Goal: Use online tool/utility: Utilize a website feature to perform a specific function

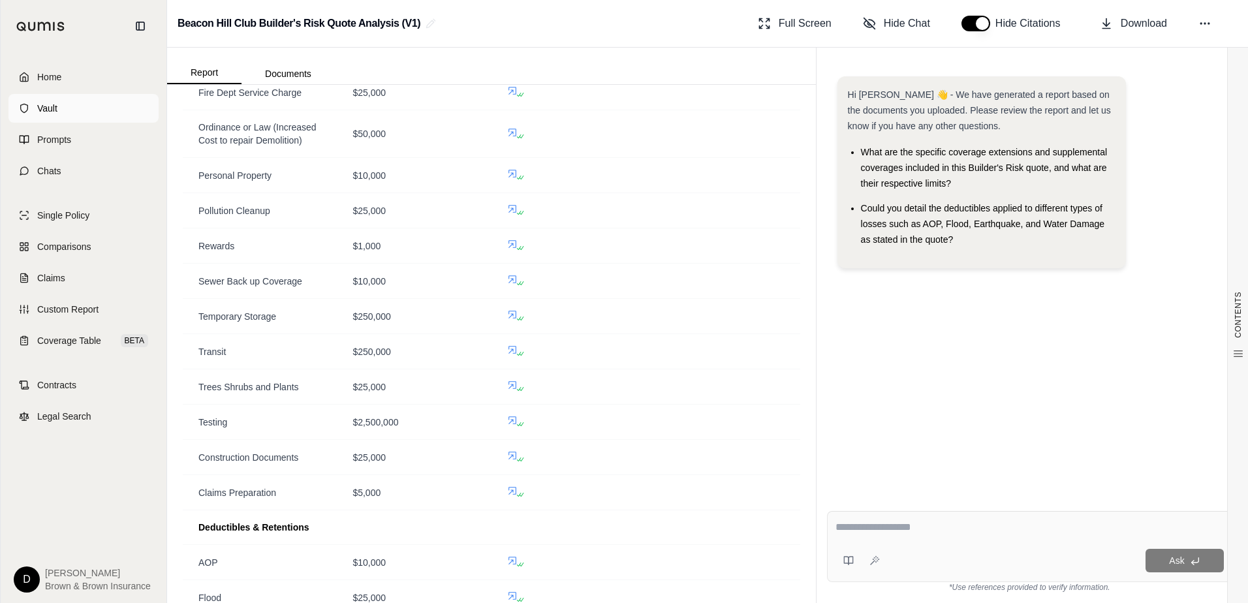
scroll to position [1436, 0]
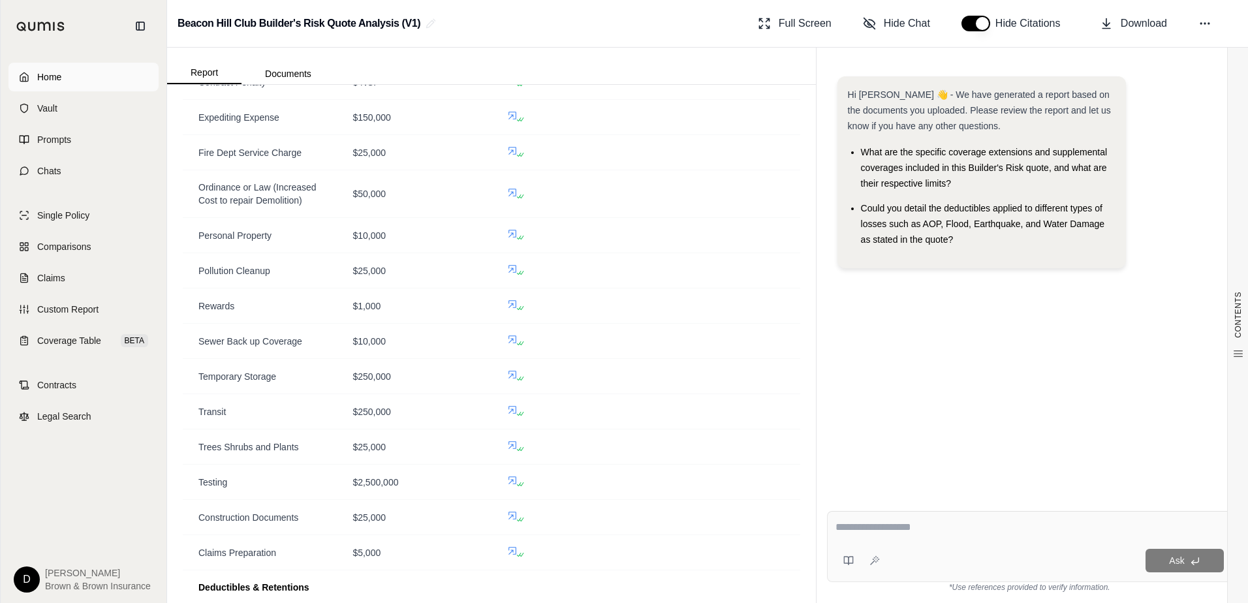
click at [43, 72] on span "Home" at bounding box center [49, 77] width 24 height 13
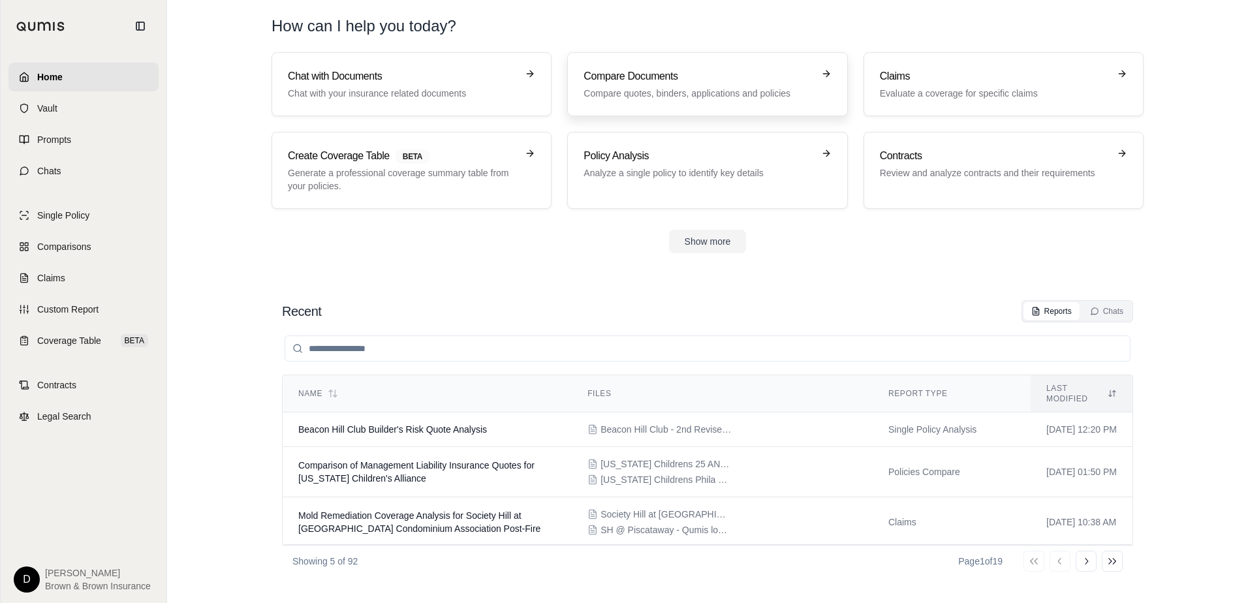
click at [684, 84] on h3 "Compare Documents" at bounding box center [698, 77] width 229 height 16
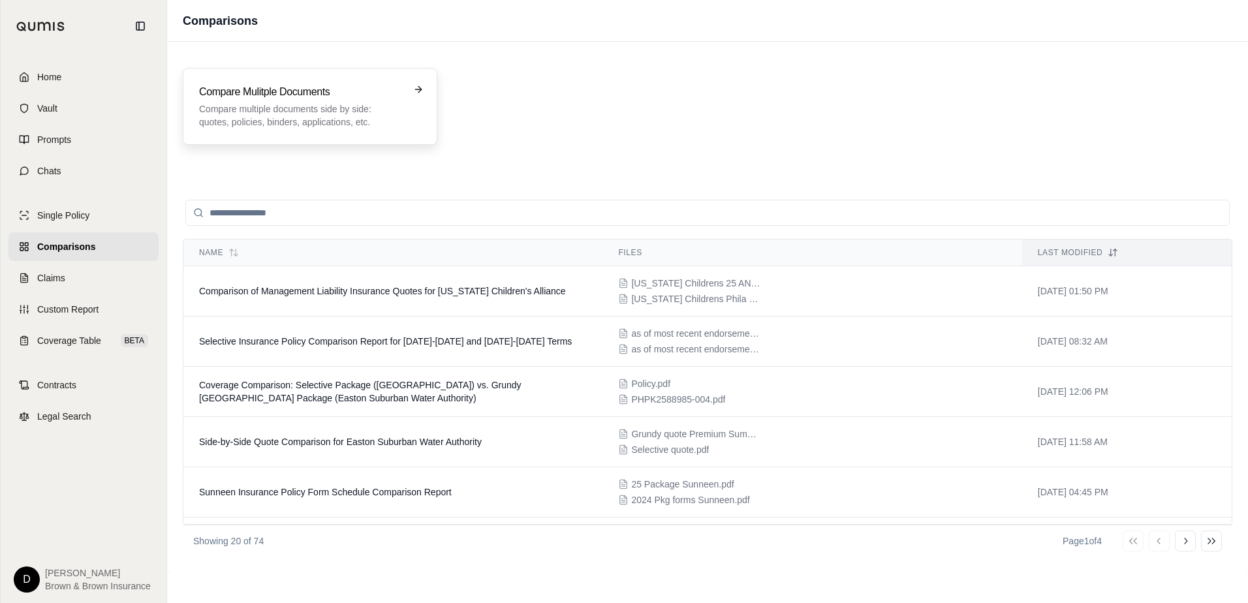
click at [271, 112] on p "Compare multiple documents side by side: quotes, policies, binders, application…" at bounding box center [301, 116] width 204 height 26
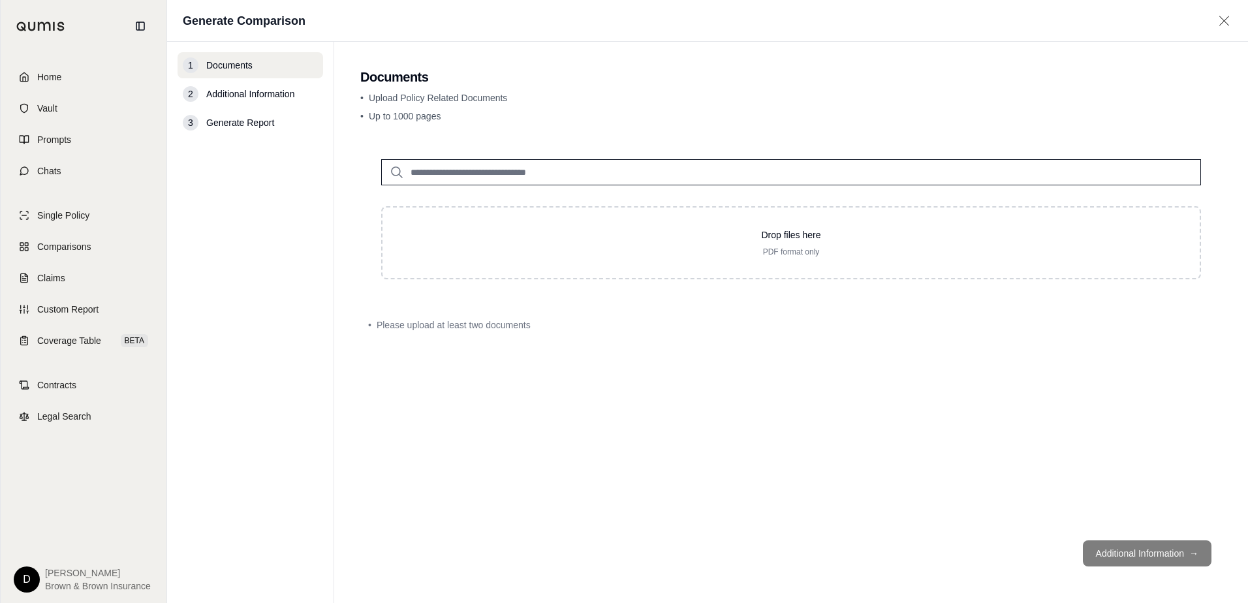
click at [248, 189] on nav "1 Documents 2 Additional Information 3 Generate Report" at bounding box center [250, 323] width 167 height 562
click at [693, 373] on div "Drop files here PDF format only • Please upload at least two documents" at bounding box center [791, 334] width 862 height 392
drag, startPoint x: 688, startPoint y: 266, endPoint x: 563, endPoint y: 430, distance: 205.9
click at [614, 427] on div "Drop files here PDF format only • Please upload at least two documents" at bounding box center [791, 334] width 862 height 392
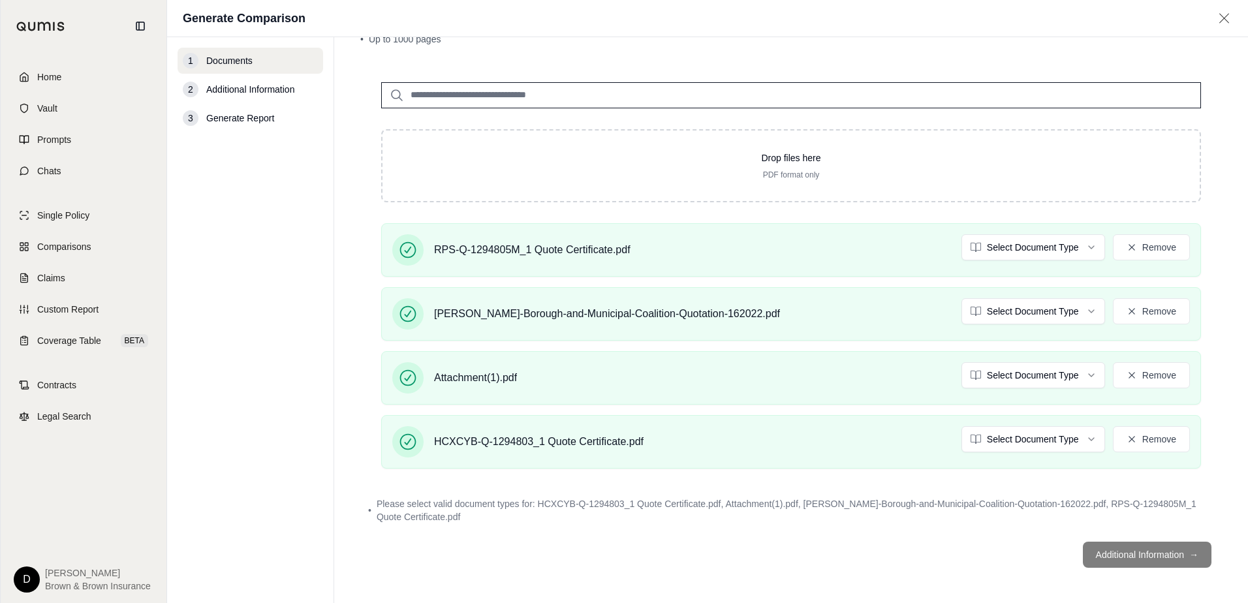
scroll to position [74, 0]
click at [1116, 552] on footer "Additional Information →" at bounding box center [791, 553] width 862 height 47
click at [1111, 557] on footer "Additional Information →" at bounding box center [791, 553] width 862 height 47
click at [751, 566] on footer "Additional Information →" at bounding box center [791, 553] width 862 height 47
click at [349, 170] on main "Documents • Upload Policy Related Documents • Up to 1000 pages Drop files here …" at bounding box center [791, 320] width 914 height 566
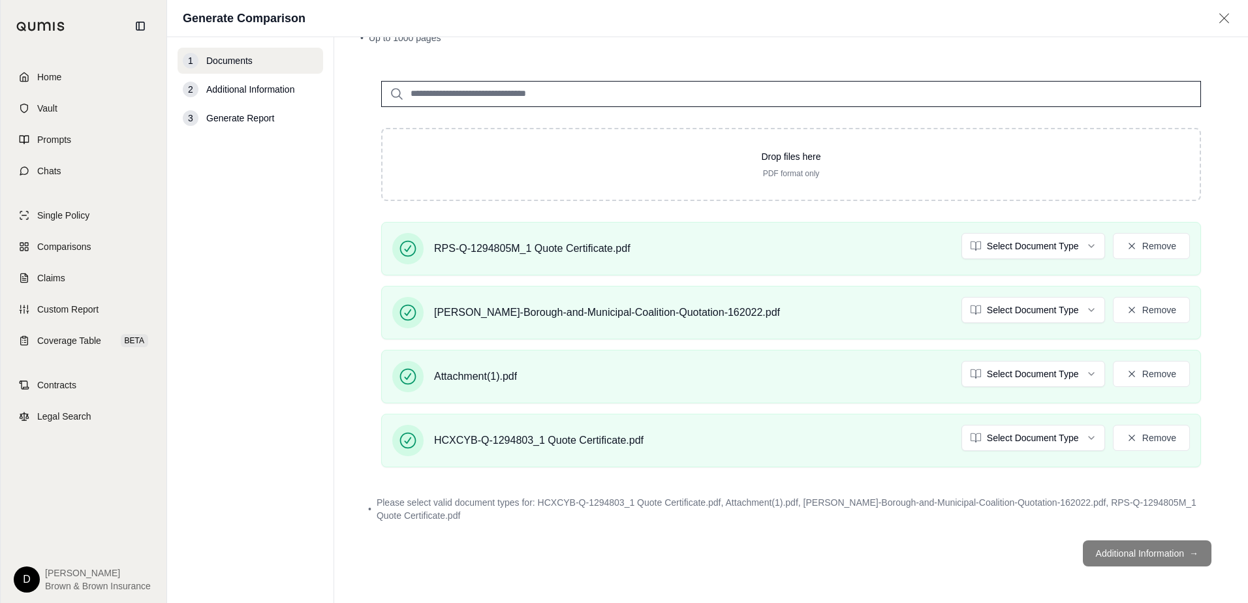
click at [848, 507] on span "Please select valid document types for: HCXCYB-Q-1294803_1 Quote Certificate.pd…" at bounding box center [796, 509] width 838 height 26
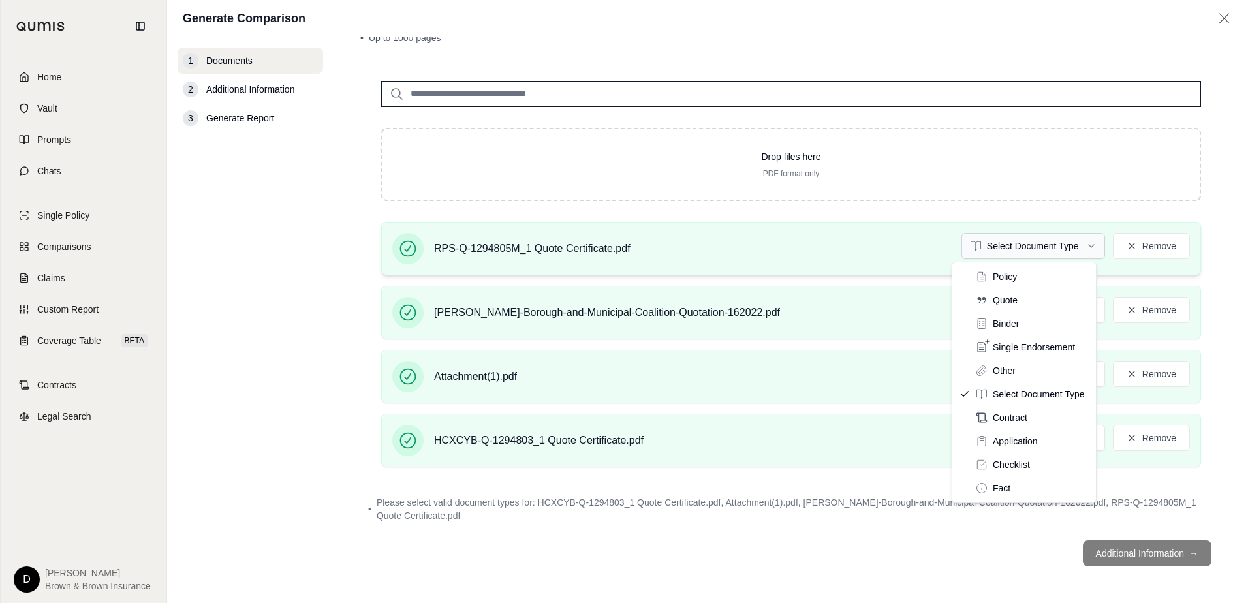
click at [1016, 247] on html "Home Vault Prompts Chats Single Policy Comparisons Claims Custom Report Coverag…" at bounding box center [624, 301] width 1248 height 603
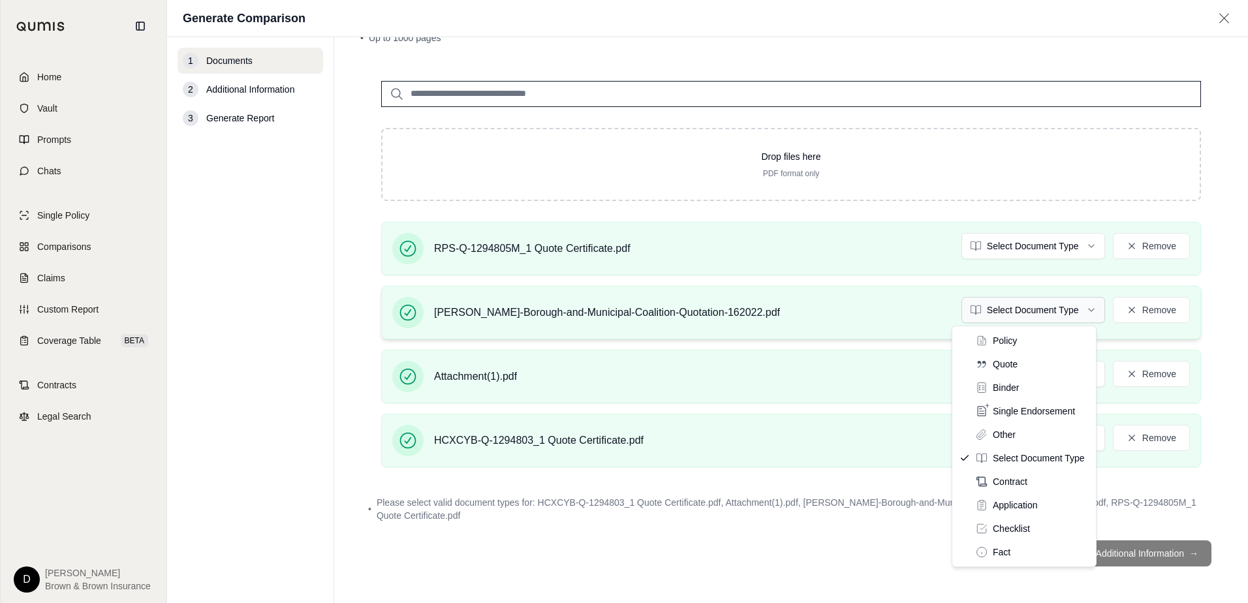
click at [1011, 313] on html "Home Vault Prompts Chats Single Policy Comparisons Claims Custom Report Coverag…" at bounding box center [624, 301] width 1248 height 603
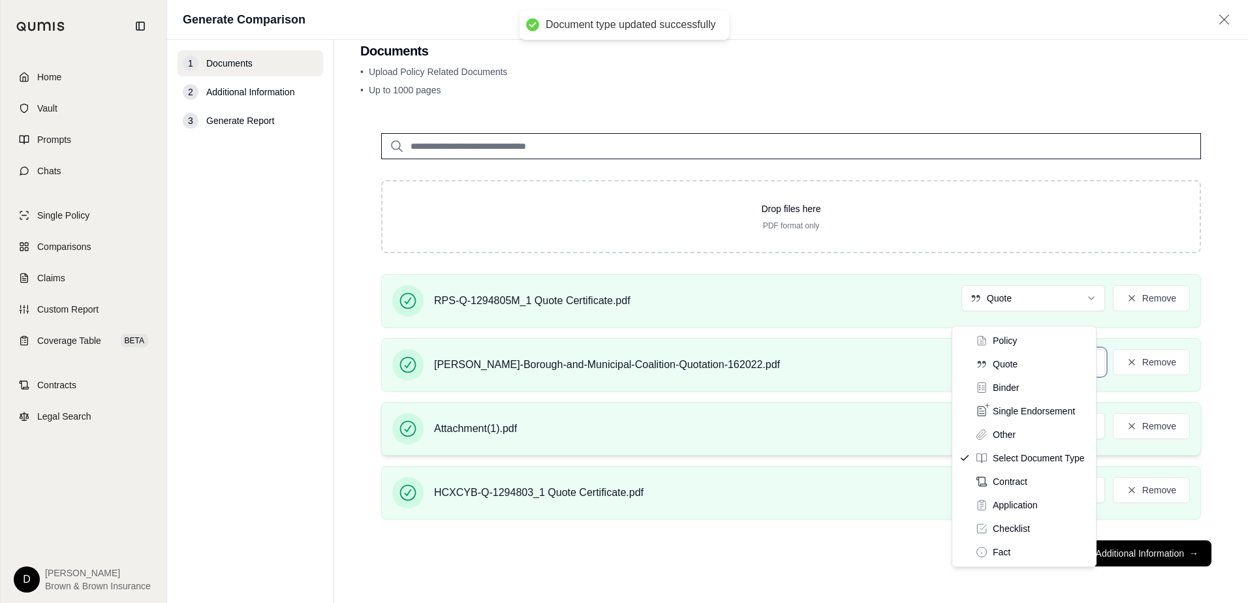
scroll to position [61, 0]
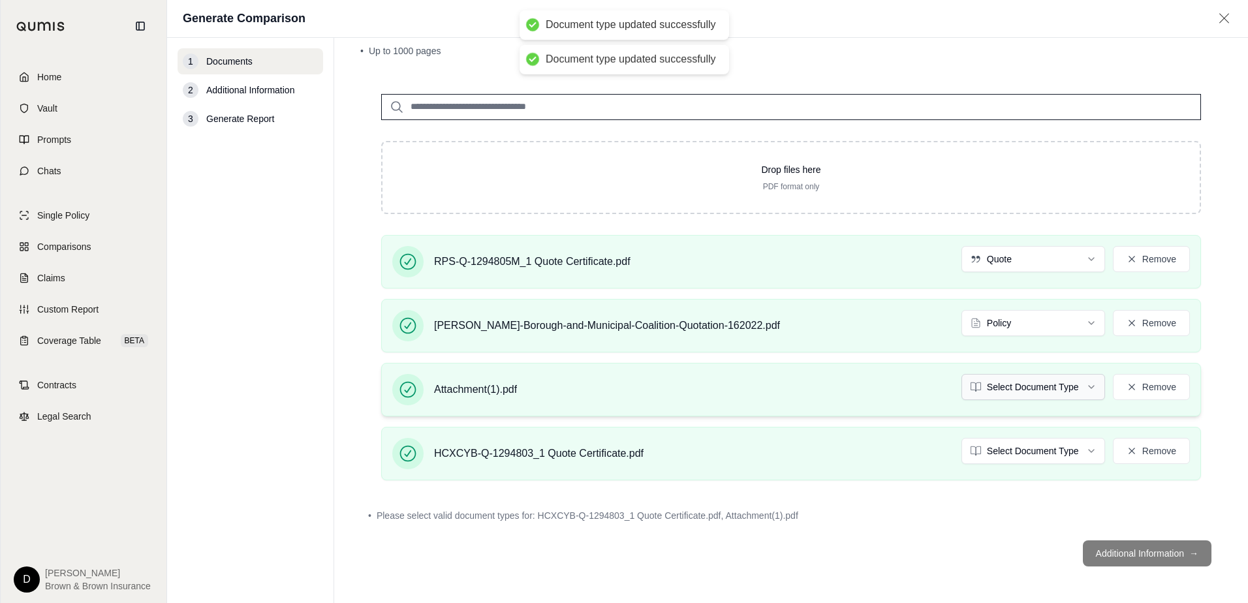
click at [994, 392] on html "Document type updated successfully Document type updated successfully Home Vaul…" at bounding box center [624, 301] width 1248 height 603
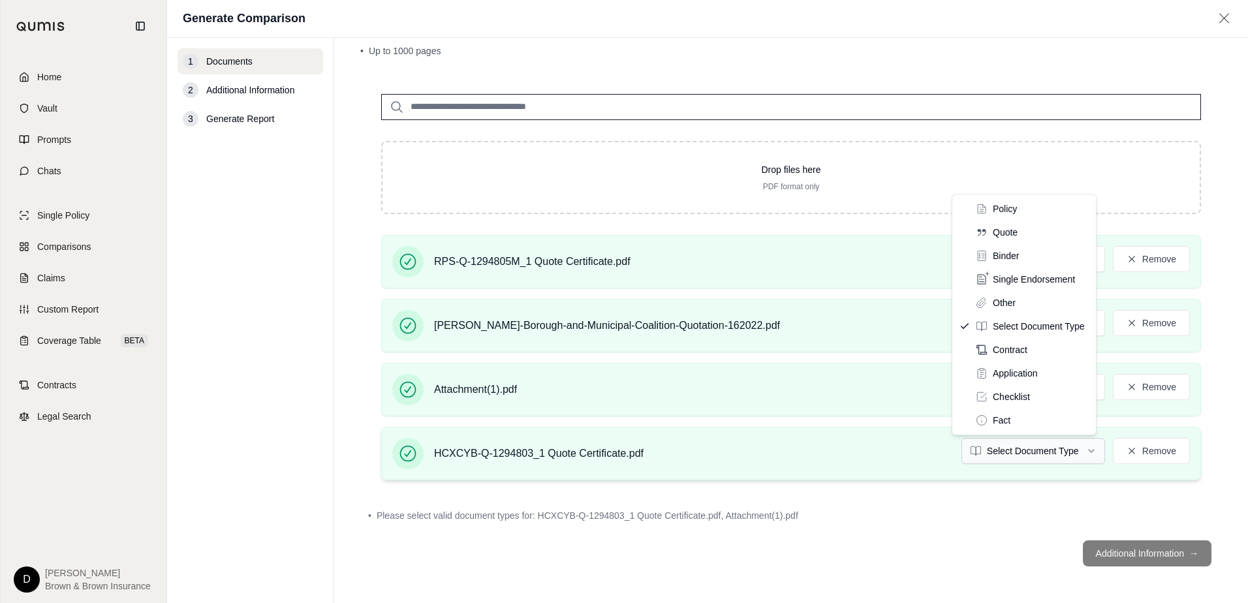
click at [1012, 462] on html "Document type updated successfully Document type updated successfully Home Vaul…" at bounding box center [624, 301] width 1248 height 603
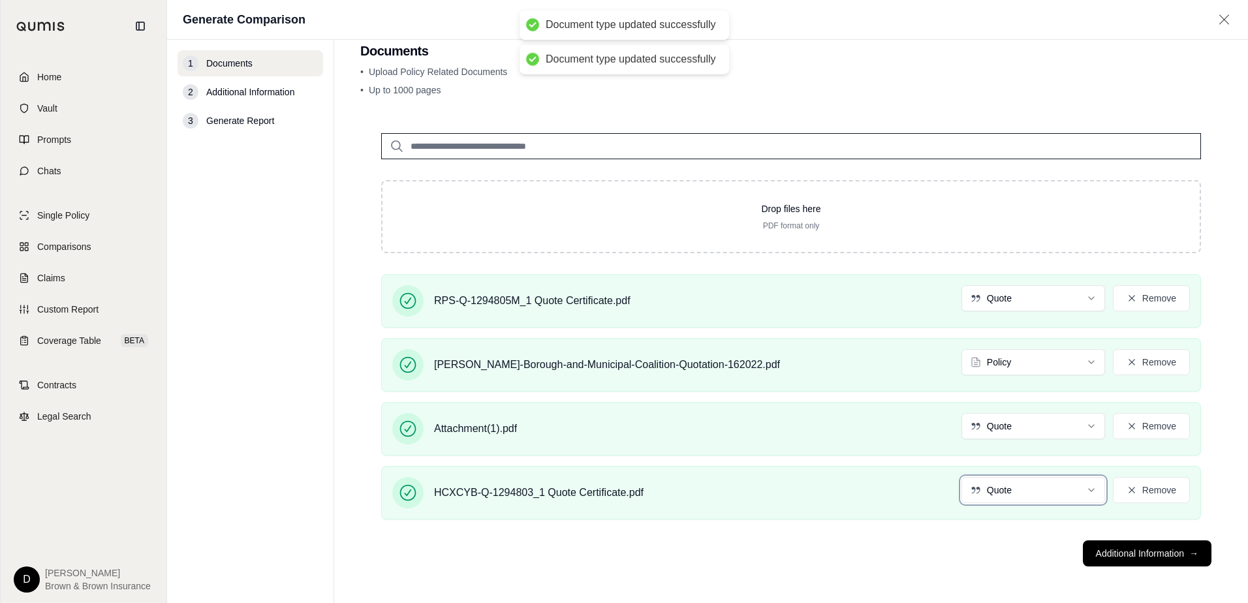
scroll to position [24, 0]
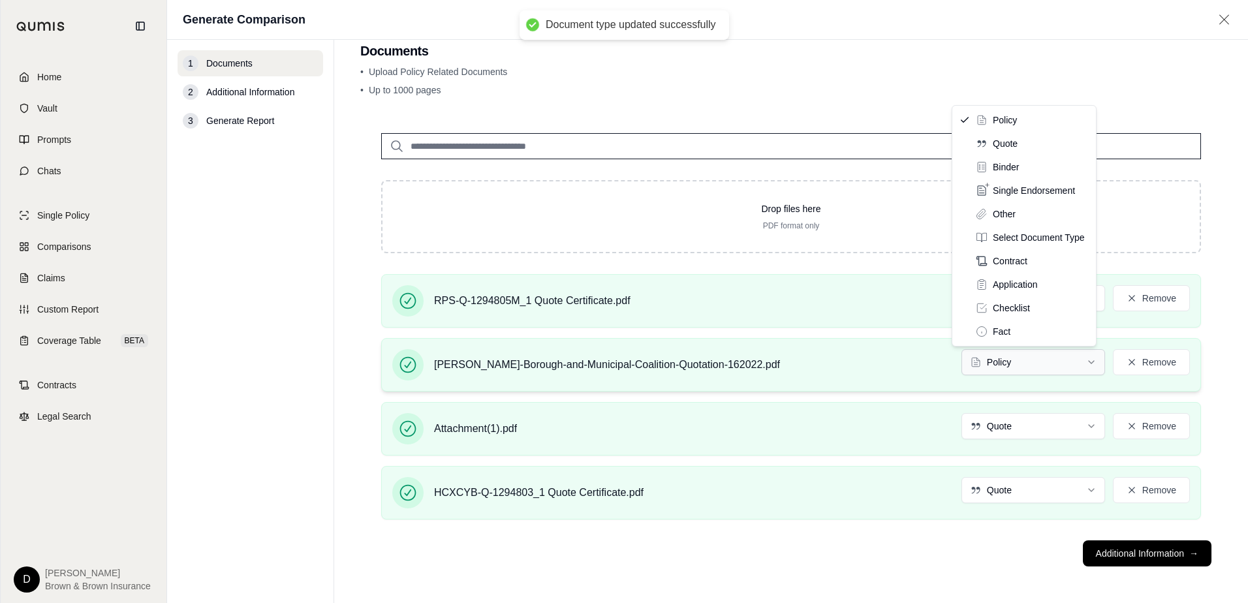
click at [1015, 362] on html "Document type updated successfully Document type updated successfully Home Vaul…" at bounding box center [624, 301] width 1248 height 603
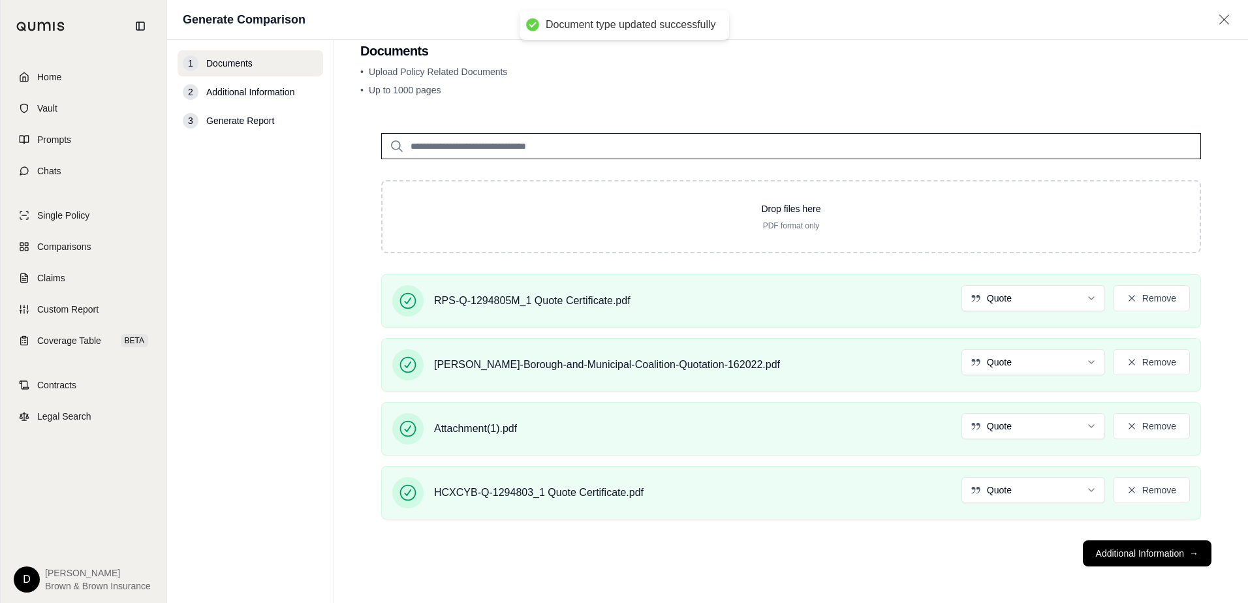
click at [732, 573] on footer "Additional Information →" at bounding box center [791, 553] width 862 height 47
click at [1113, 555] on button "Additional Information →" at bounding box center [1147, 554] width 129 height 26
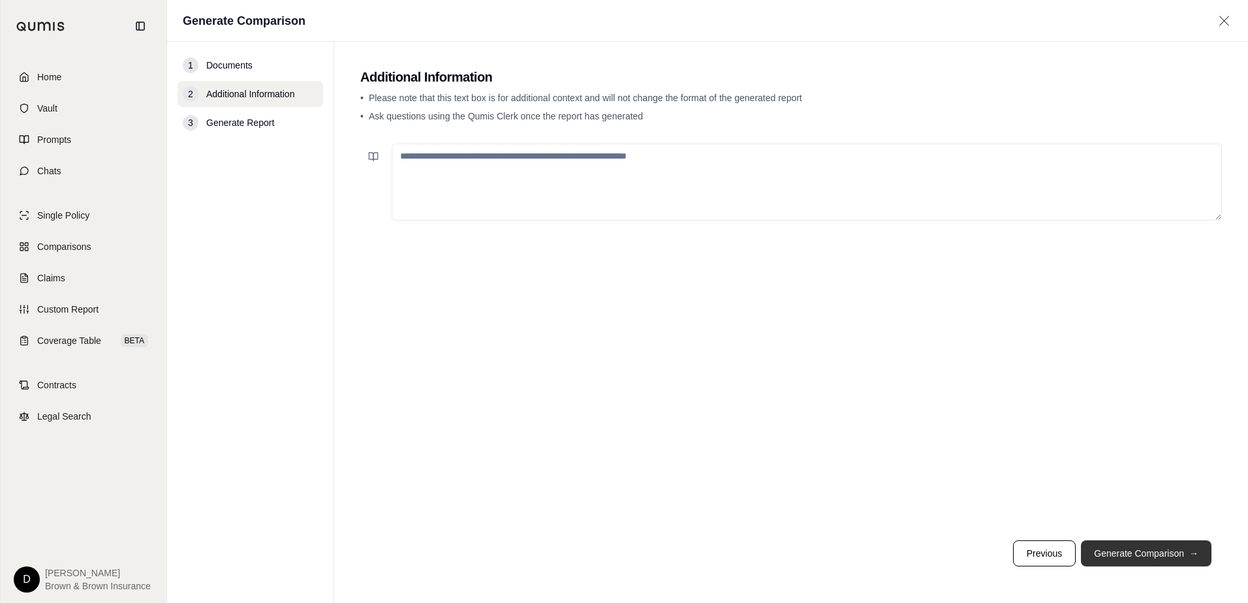
click at [1122, 552] on button "Generate Comparison →" at bounding box center [1146, 554] width 131 height 26
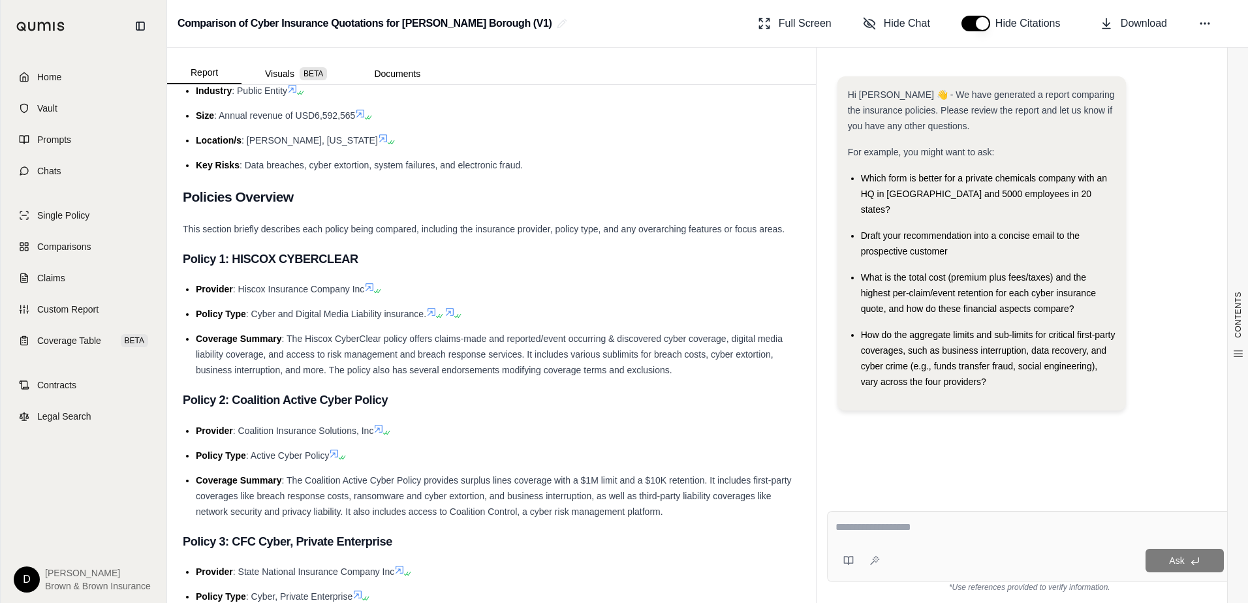
scroll to position [261, 0]
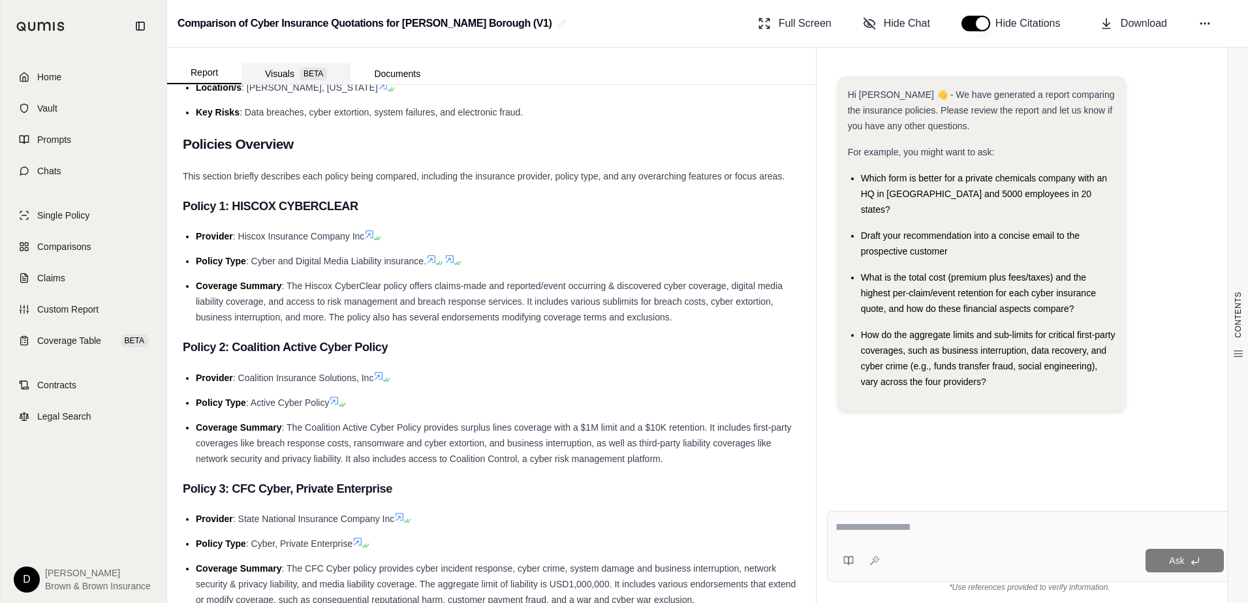
click at [282, 72] on button "Visuals BETA" at bounding box center [296, 73] width 109 height 21
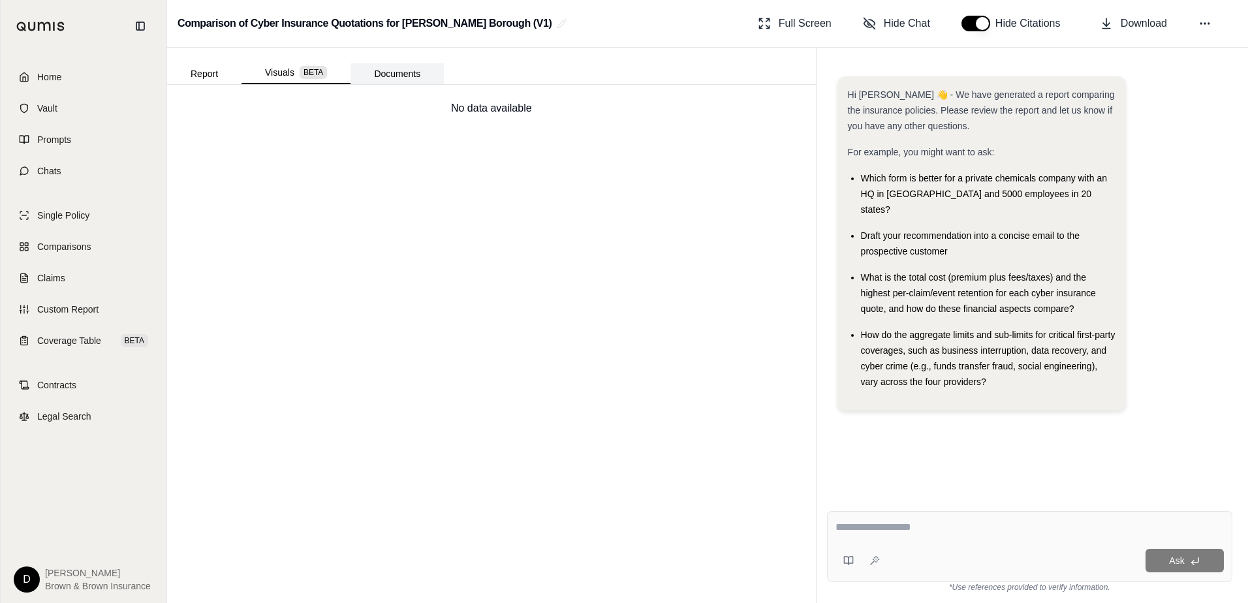
click at [379, 73] on button "Documents" at bounding box center [397, 73] width 93 height 21
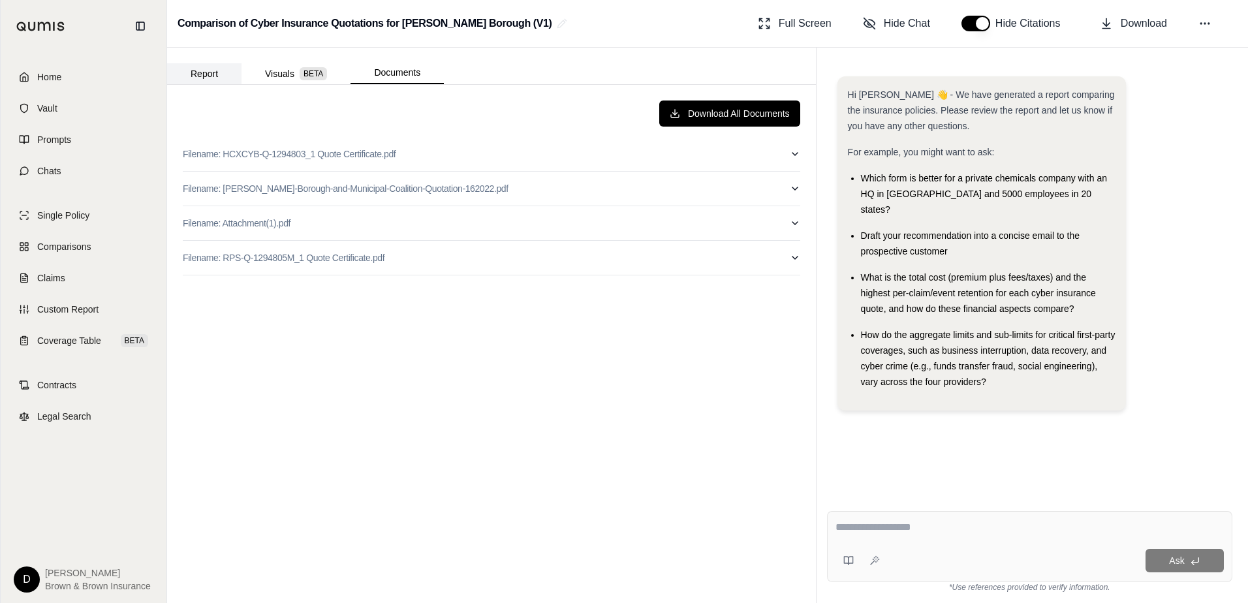
click at [210, 70] on button "Report" at bounding box center [204, 73] width 74 height 21
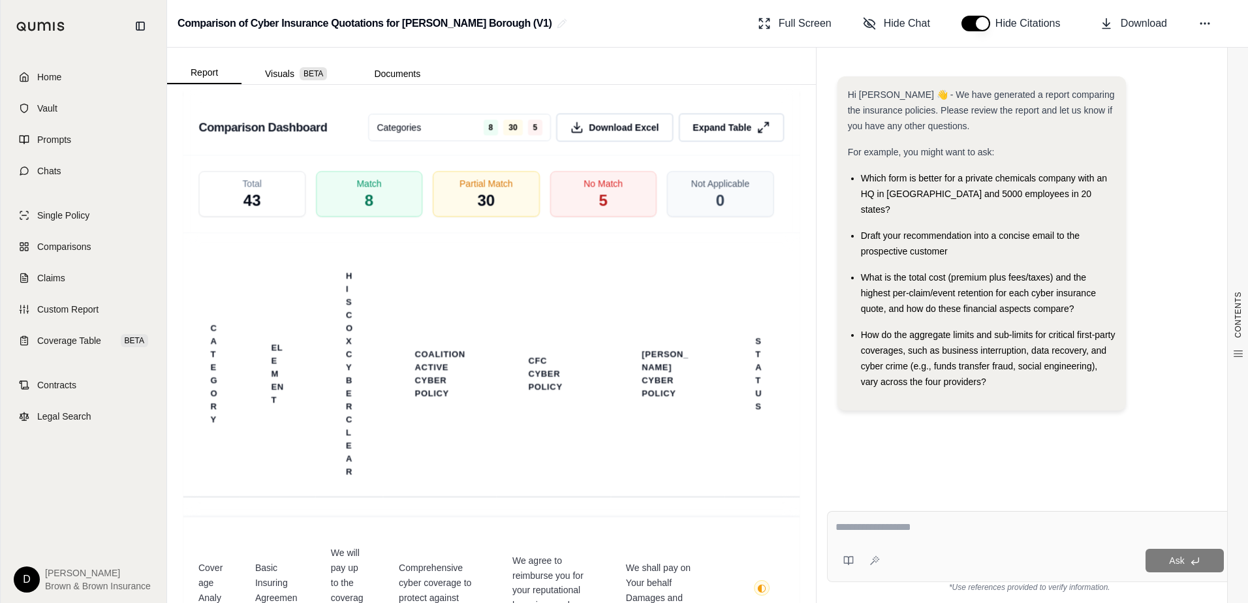
scroll to position [3300, 0]
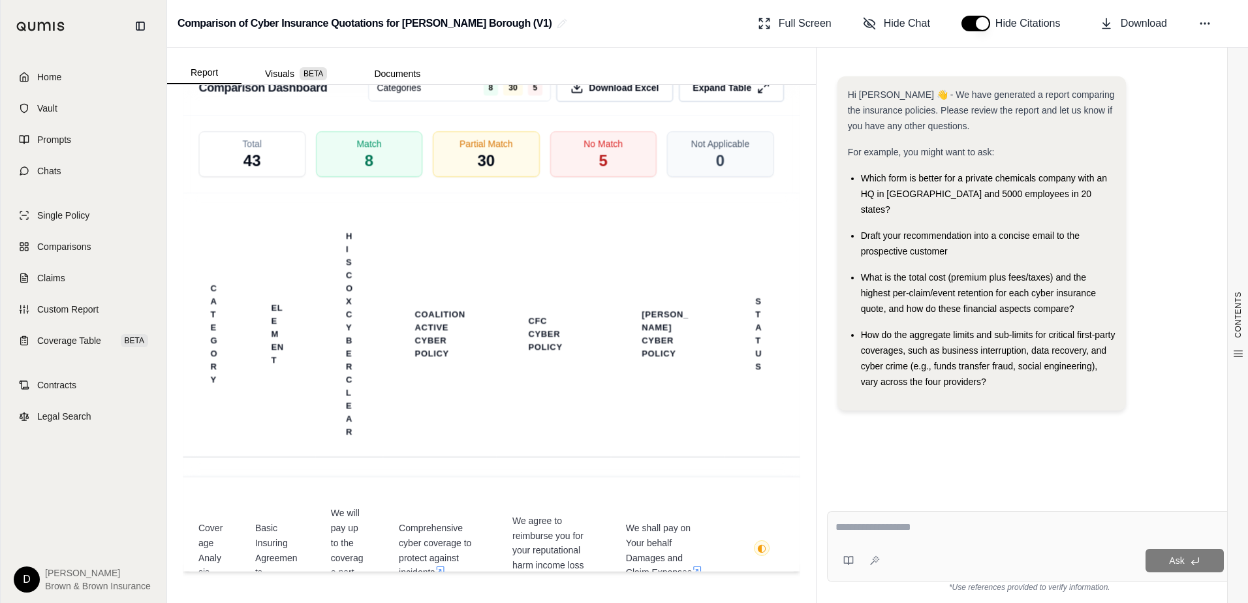
click at [986, 521] on textarea at bounding box center [1030, 528] width 388 height 16
type textarea "**********"
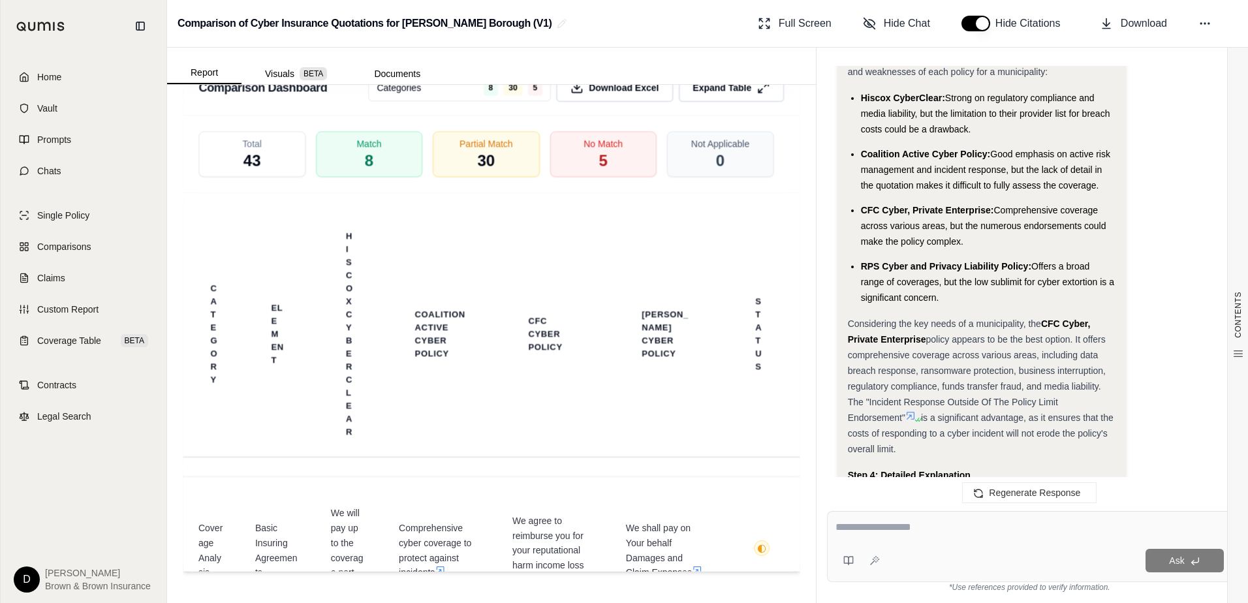
scroll to position [1799, 0]
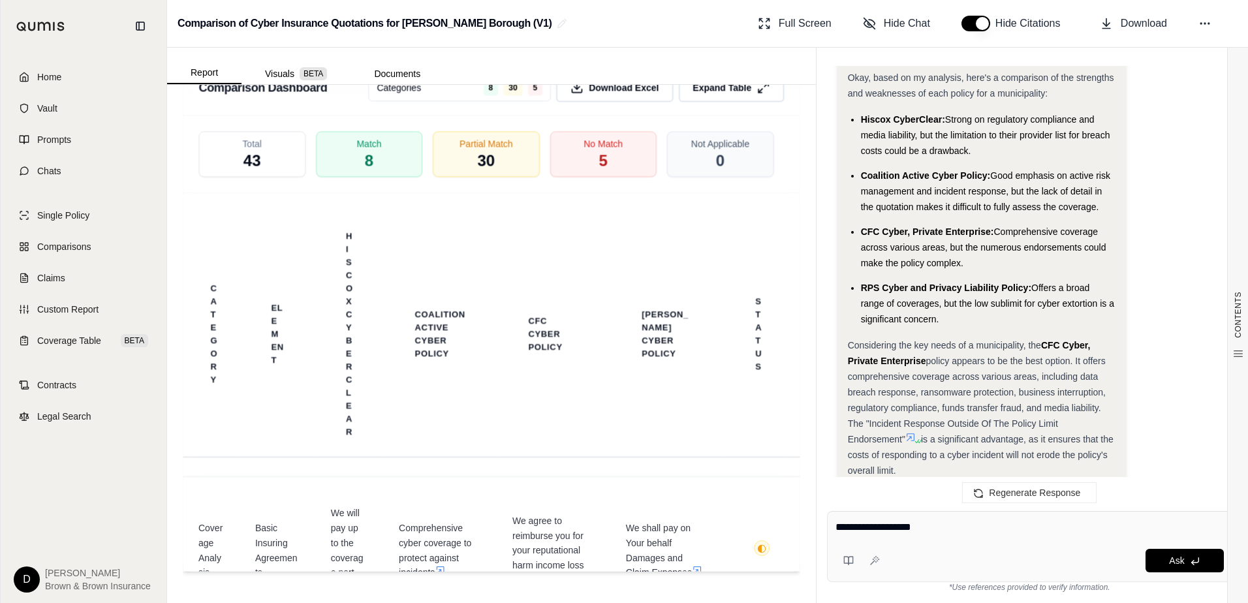
type textarea "**********"
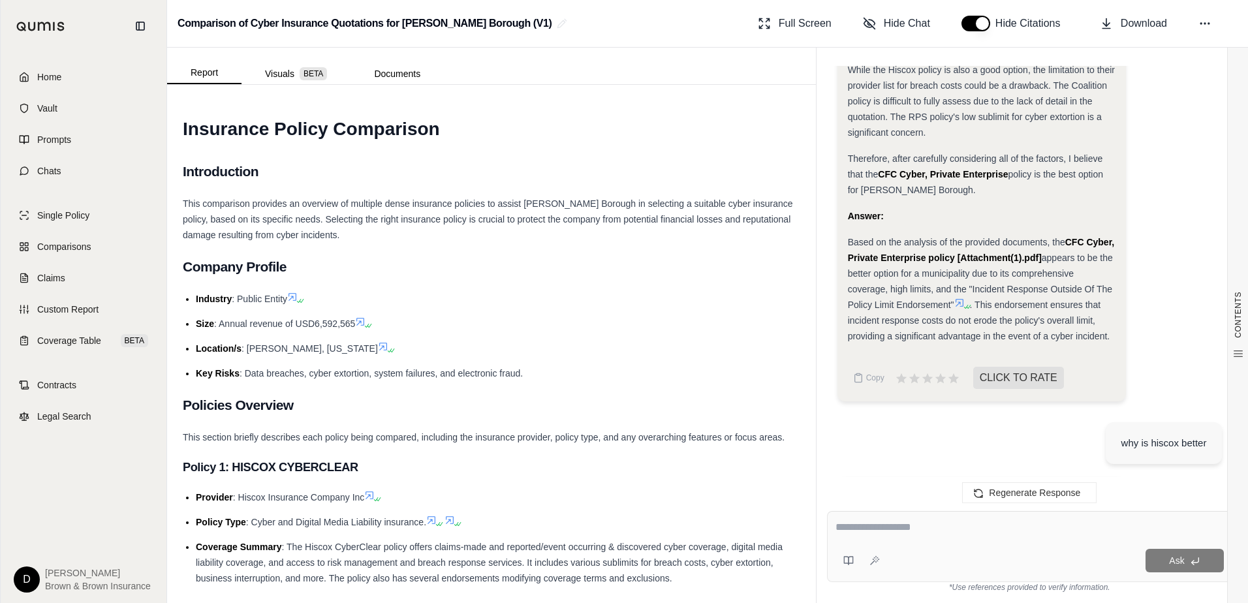
scroll to position [2362, 0]
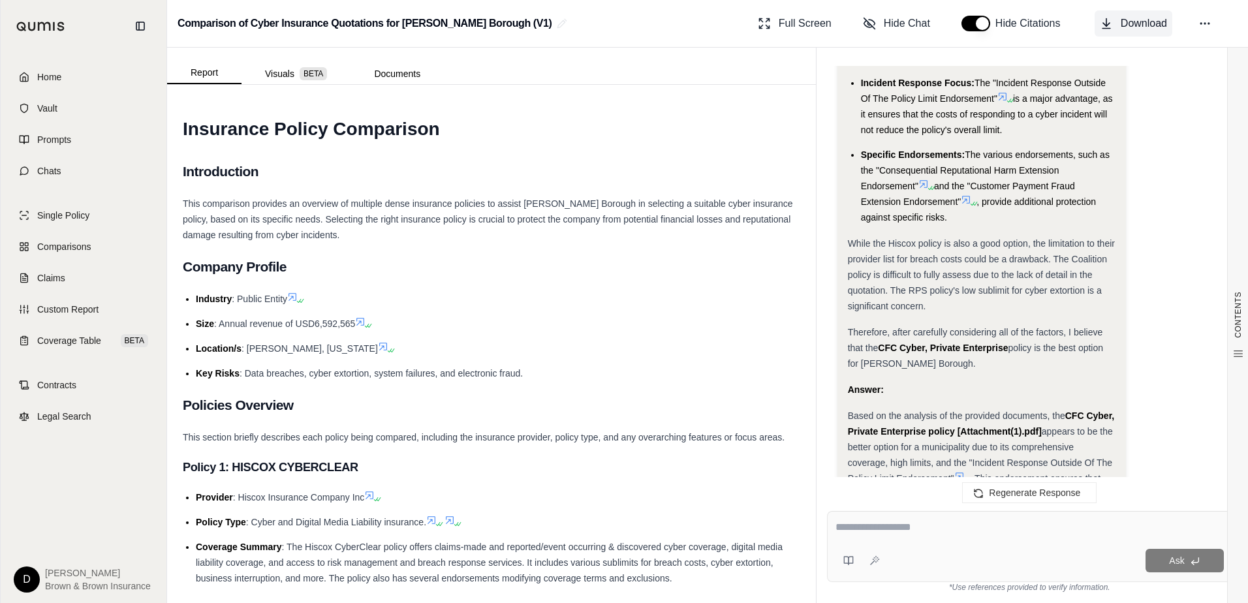
click at [1144, 18] on span "Download" at bounding box center [1144, 24] width 46 height 16
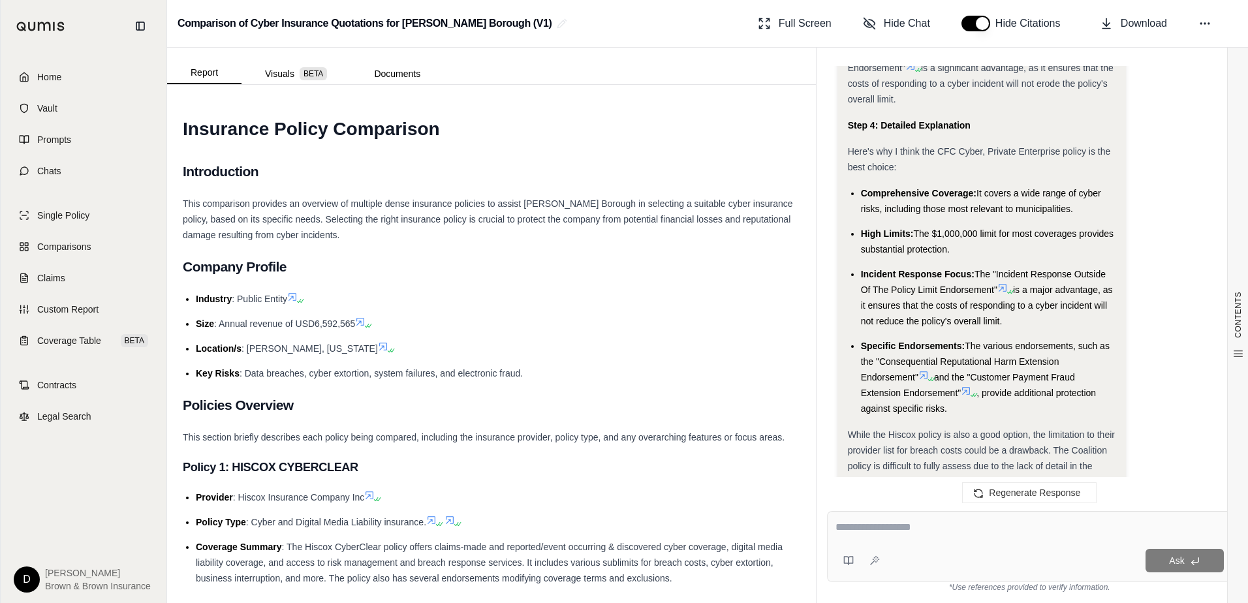
scroll to position [2166, 0]
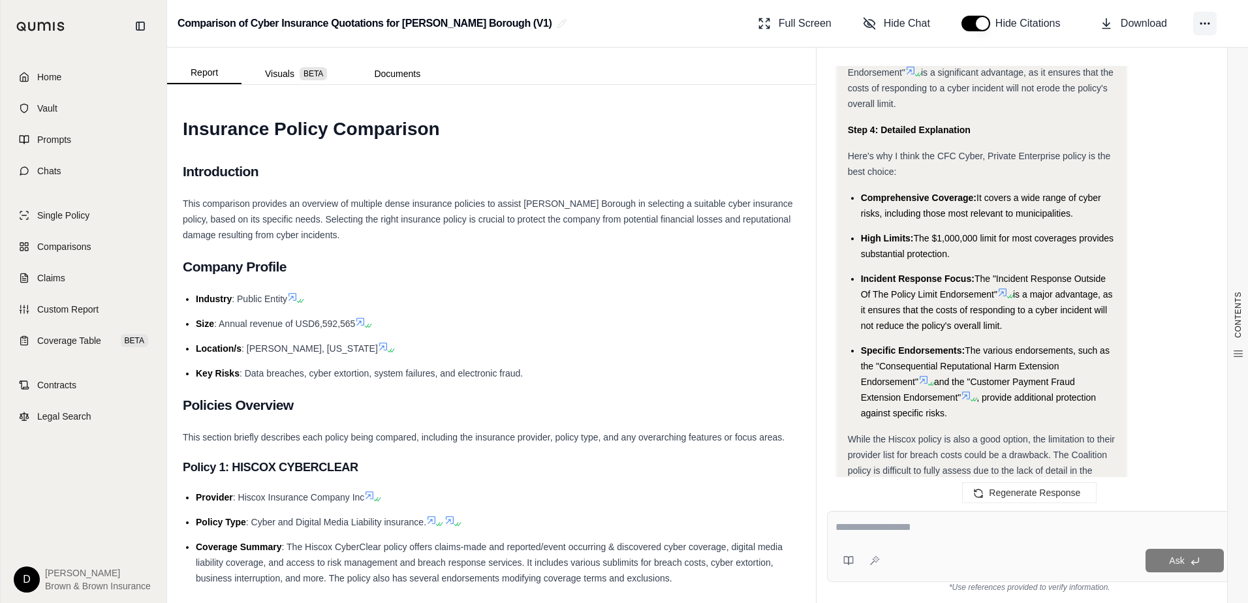
click at [1205, 24] on circle at bounding box center [1205, 23] width 1 height 1
click at [143, 25] on icon at bounding box center [140, 26] width 10 height 10
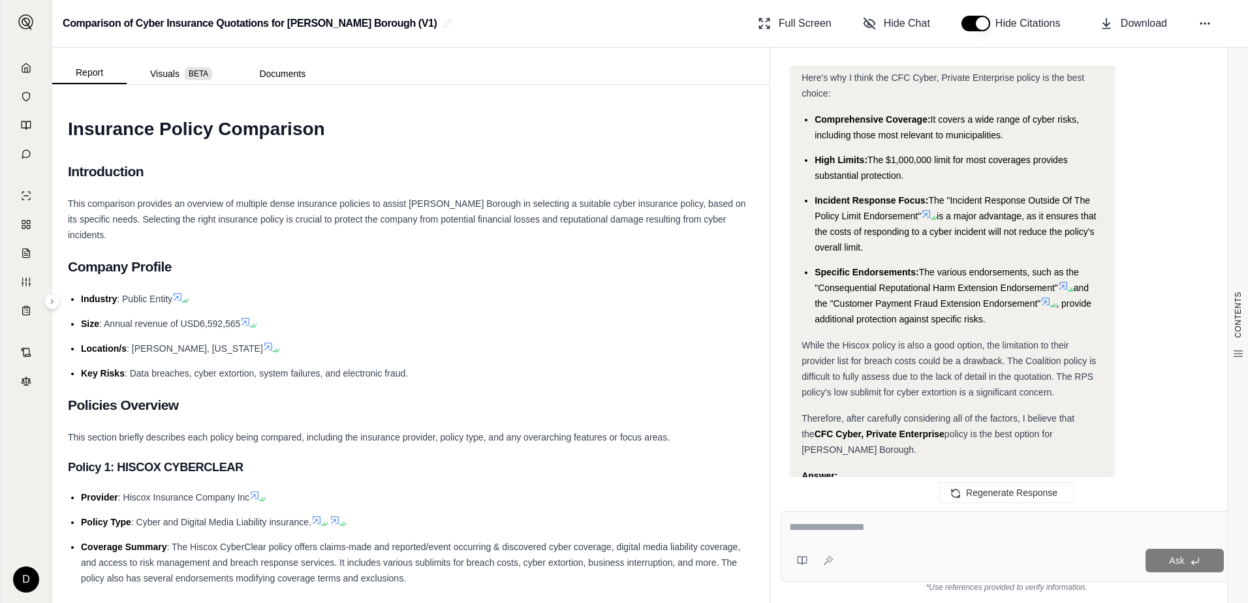
scroll to position [2088, 0]
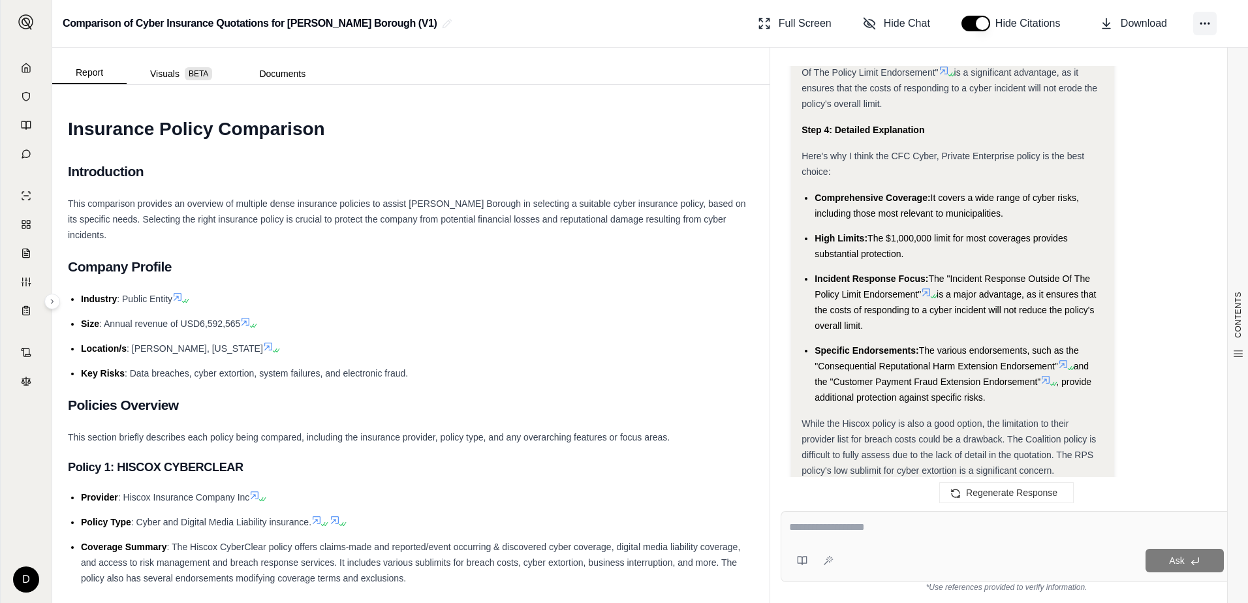
click at [1199, 29] on icon at bounding box center [1205, 23] width 13 height 13
click at [25, 580] on html "D Comparison of Cyber Insurance Quotations for [PERSON_NAME] Borough (V1) Full …" at bounding box center [624, 301] width 1248 height 603
click at [42, 550] on div "Log Out" at bounding box center [57, 550] width 108 height 21
